Goal: Information Seeking & Learning: Learn about a topic

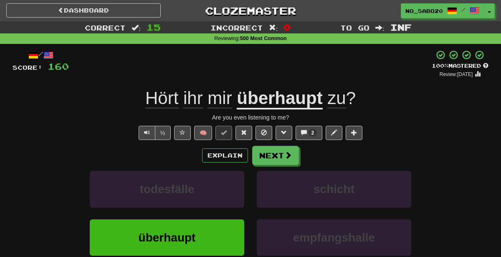
scroll to position [19, 0]
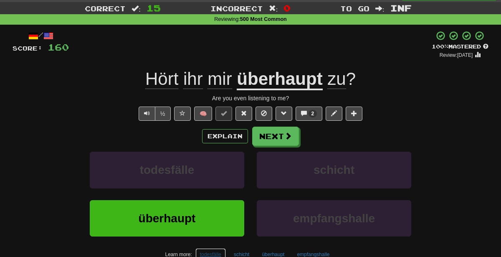
click at [209, 254] on button "todesfälle" at bounding box center [210, 254] width 30 height 13
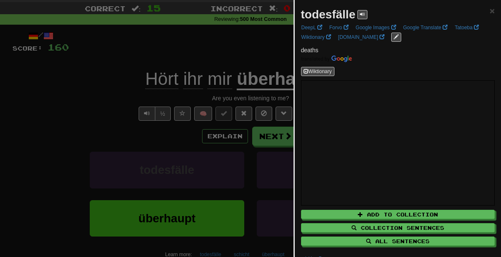
click at [225, 100] on div at bounding box center [250, 128] width 501 height 257
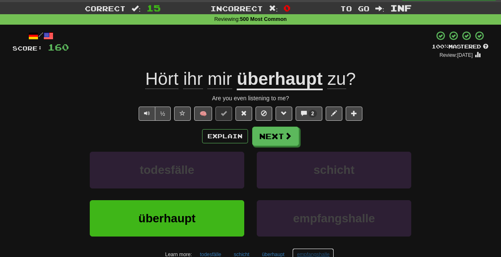
click at [318, 253] on button "empfangshalle" at bounding box center [313, 254] width 42 height 13
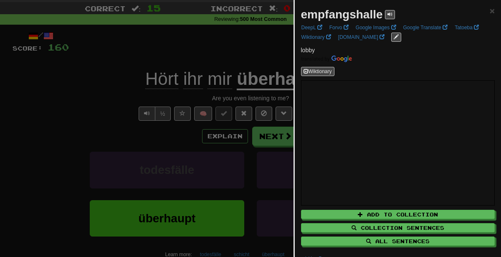
click at [81, 65] on div at bounding box center [250, 128] width 501 height 257
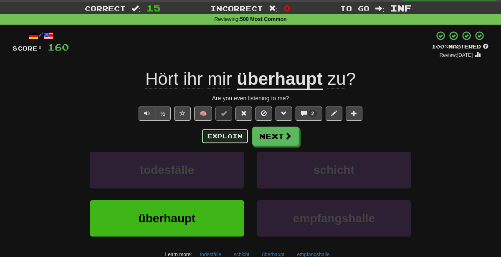
click at [226, 133] on button "Explain" at bounding box center [225, 136] width 46 height 14
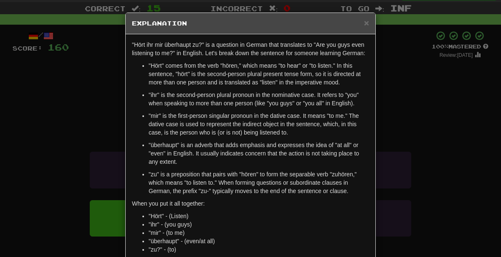
click at [413, 135] on div "× Explanation "Hört ihr mir überhaupt zu?" is a question in German that transla…" at bounding box center [250, 128] width 501 height 257
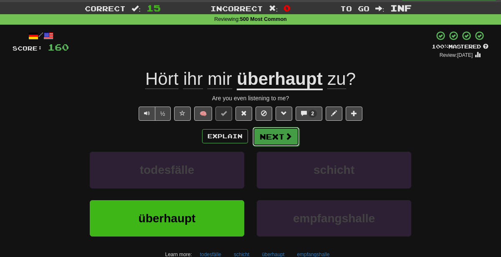
click at [279, 138] on button "Next" at bounding box center [275, 136] width 47 height 19
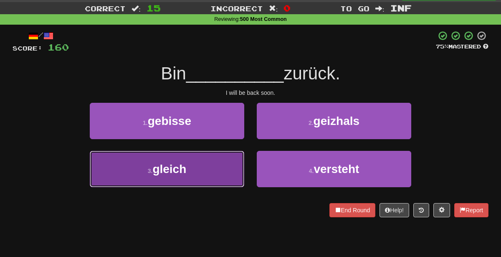
click at [204, 174] on button "3 . gleich" at bounding box center [167, 169] width 154 height 36
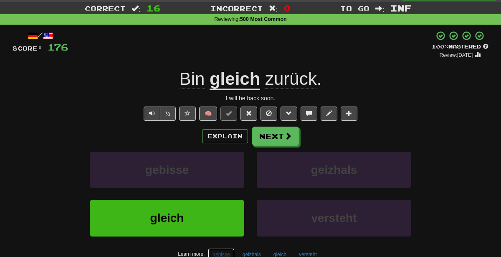
click at [216, 255] on button "gebisse" at bounding box center [221, 254] width 26 height 13
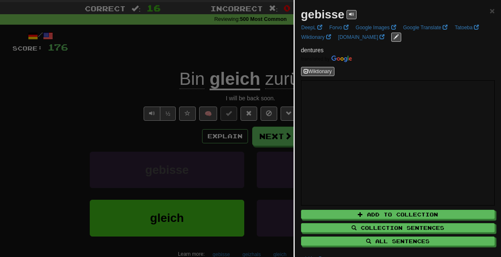
click at [142, 147] on div at bounding box center [250, 128] width 501 height 257
